Goal: Task Accomplishment & Management: Use online tool/utility

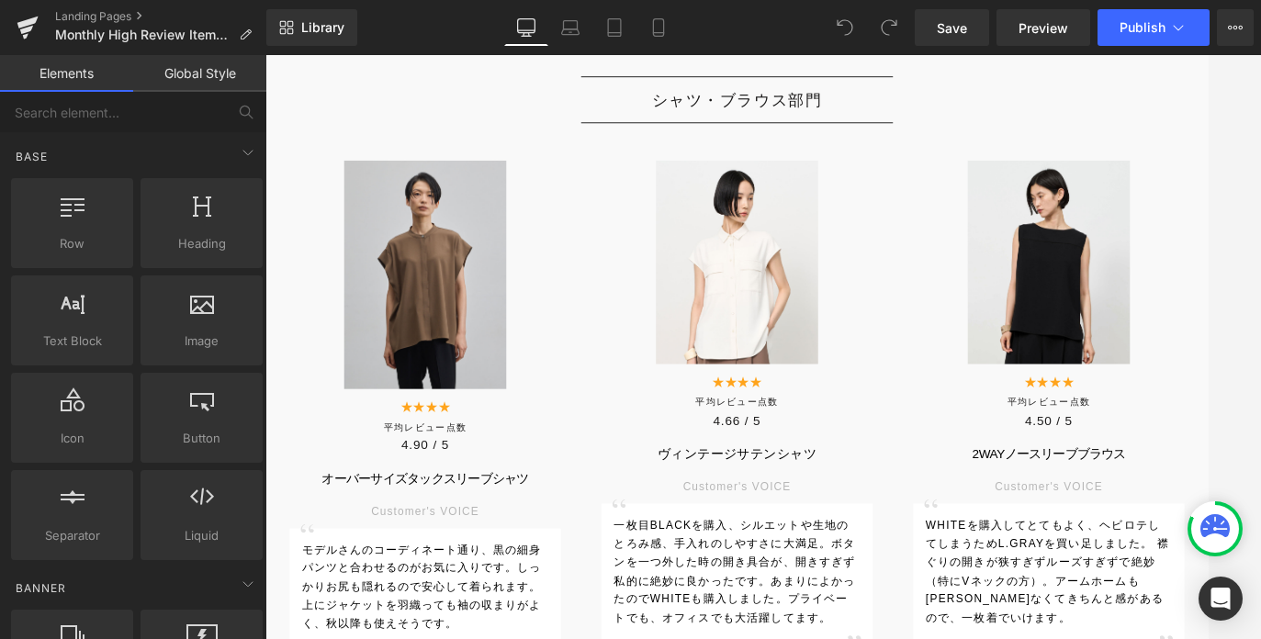
scroll to position [1594, 0]
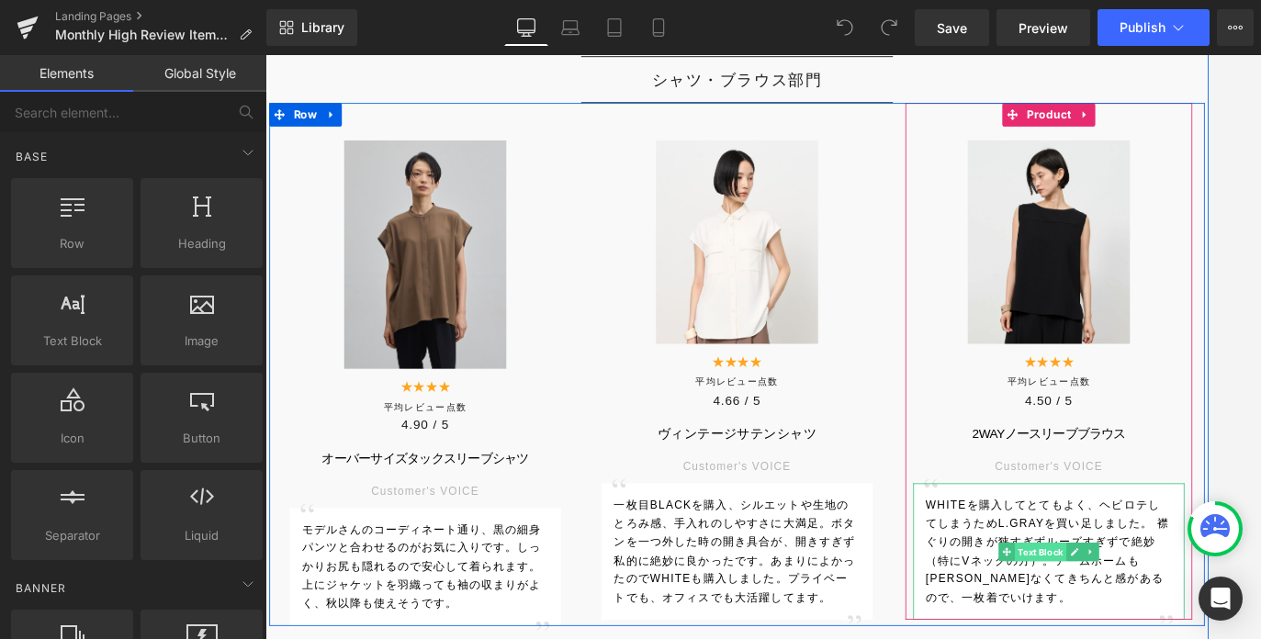
click at [1186, 638] on span "Text Block" at bounding box center [1178, 641] width 61 height 22
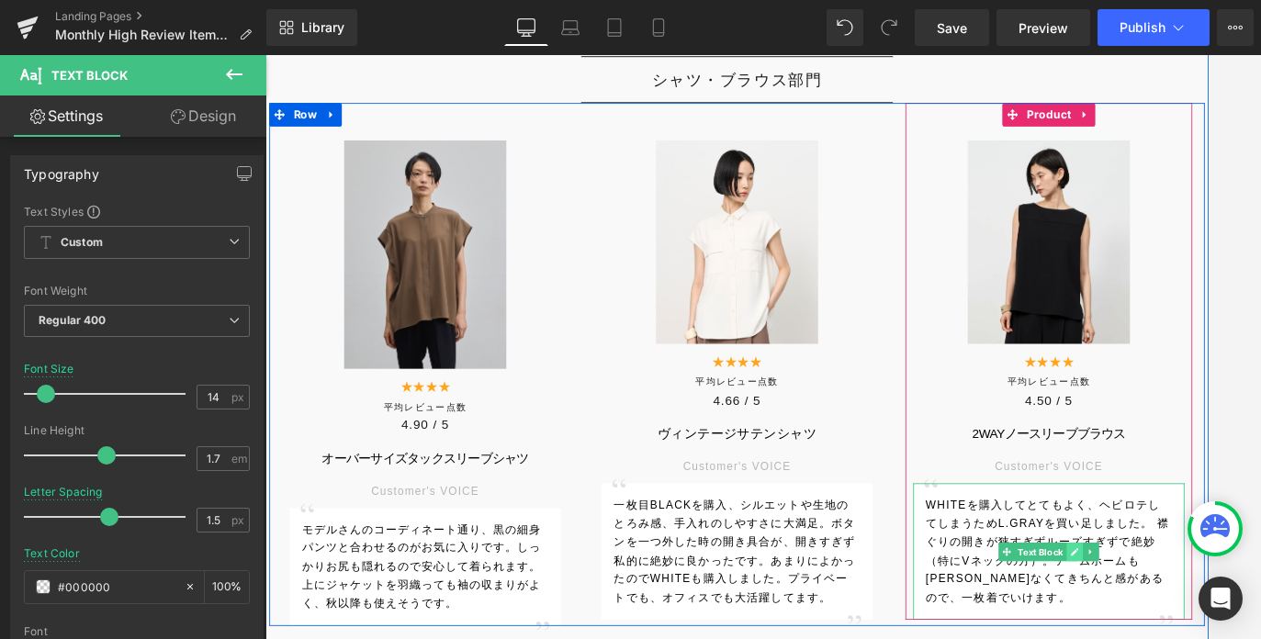
click at [1208, 638] on icon at bounding box center [1219, 641] width 10 height 11
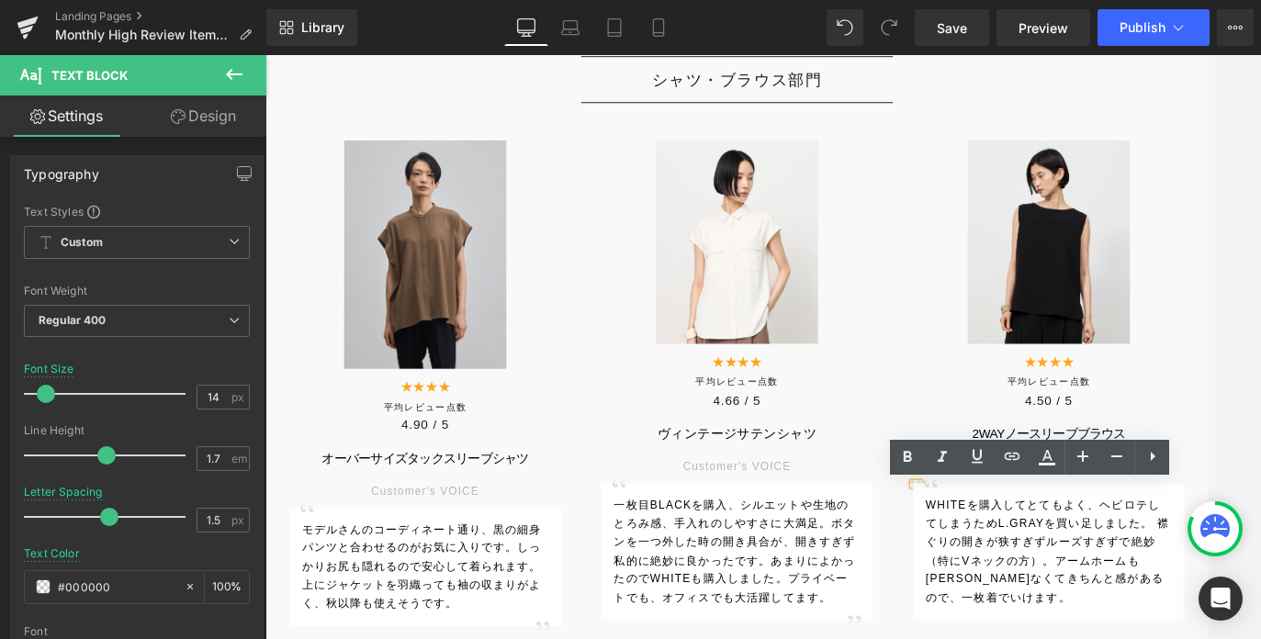
click at [1168, 638] on p "WHITEを購入してとてもよく、ヘビロテしてしまうためL.GRAYを買い足しました。 襟ぐりの開きが狭すぎずルーズすぎずで絶妙（特にVネックの方）。アームホー…" at bounding box center [1189, 640] width 290 height 131
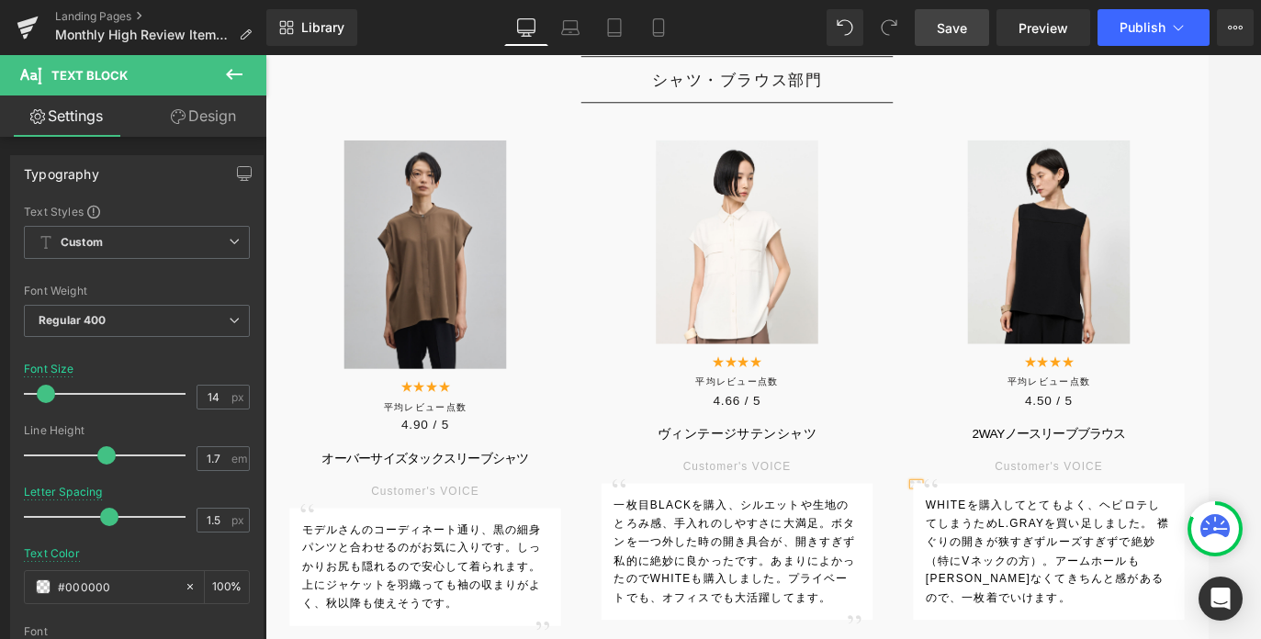
click at [947, 23] on span "Save" at bounding box center [952, 27] width 30 height 19
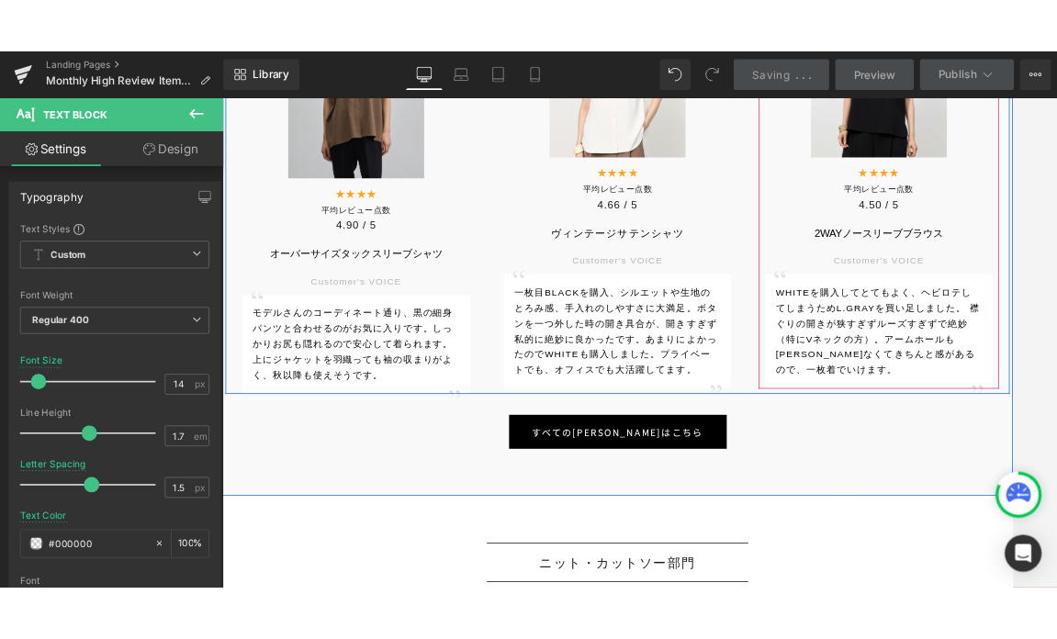
scroll to position [1852, 0]
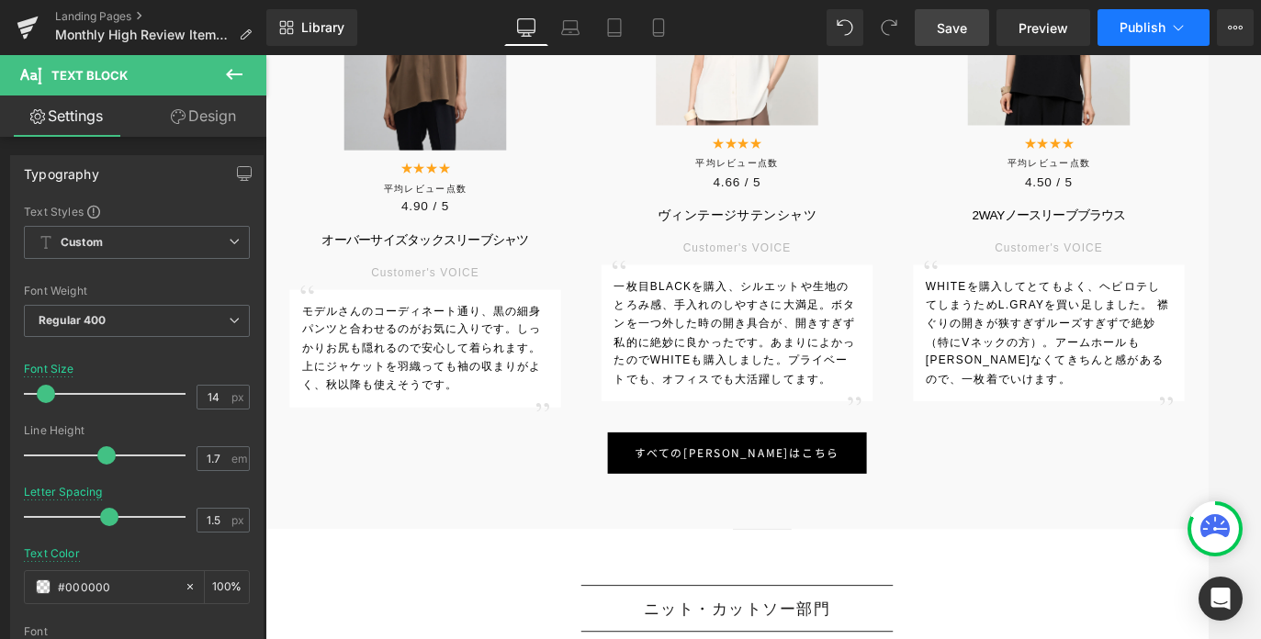
click at [1135, 31] on span "Publish" at bounding box center [1143, 27] width 46 height 15
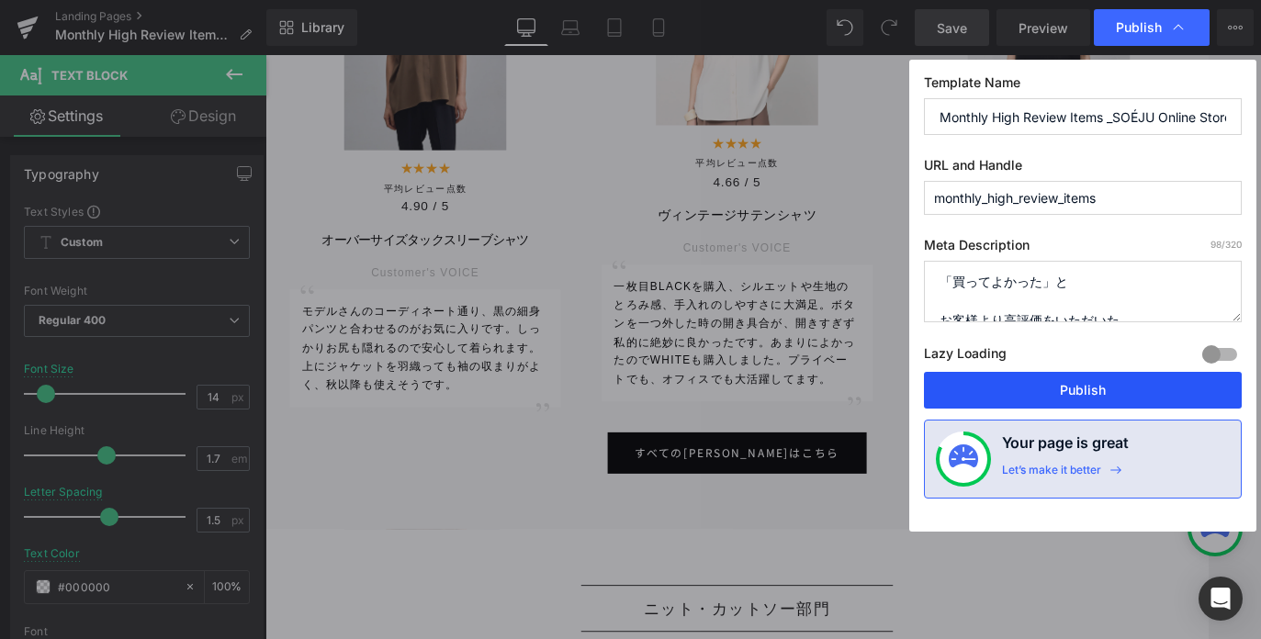
click at [1078, 378] on button "Publish" at bounding box center [1083, 390] width 318 height 37
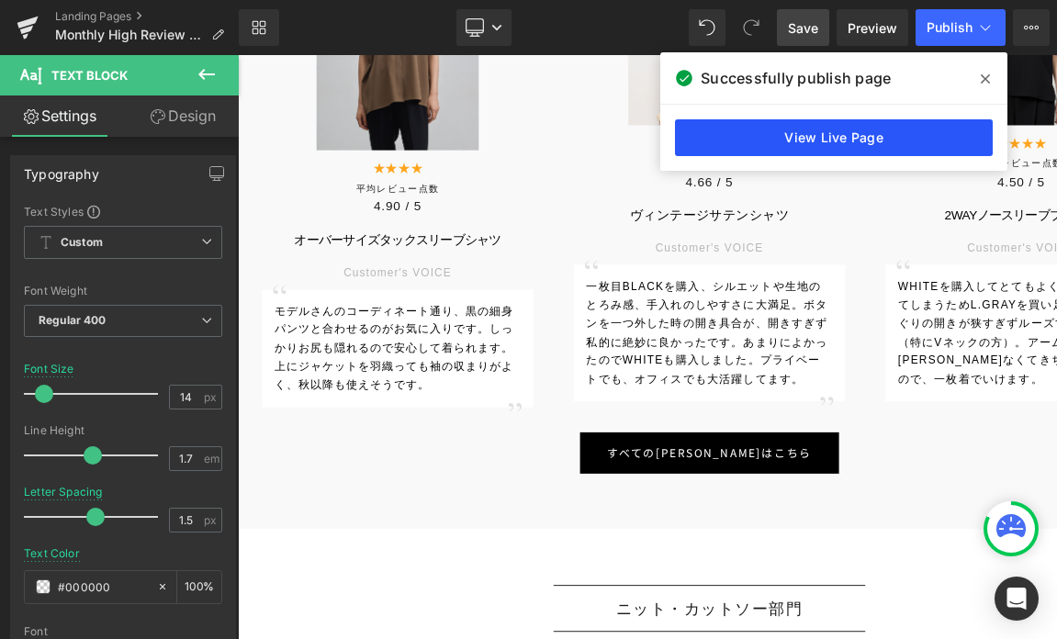
click at [853, 135] on link "View Live Page" at bounding box center [834, 137] width 318 height 37
